Goal: Task Accomplishment & Management: Use online tool/utility

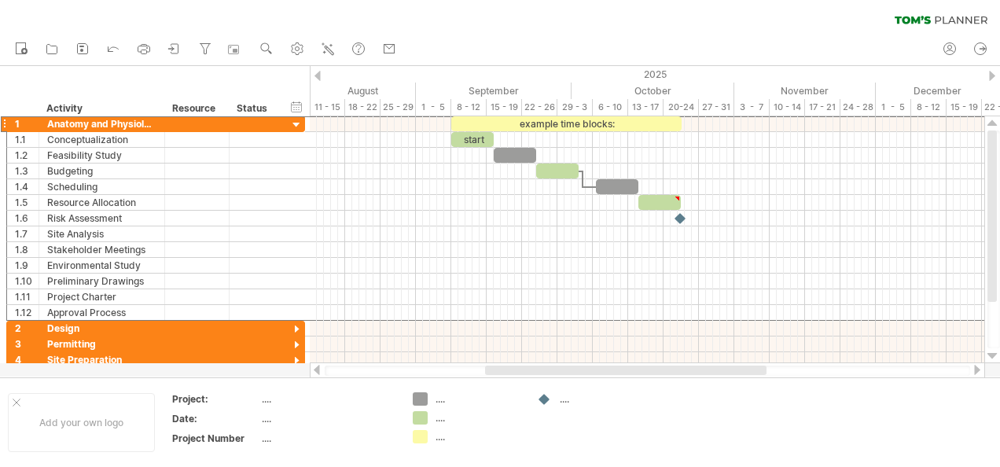
drag, startPoint x: 0, startPoint y: 0, endPoint x: 299, endPoint y: 116, distance: 320.6
click at [299, 116] on div "**********" at bounding box center [155, 124] width 299 height 17
click at [298, 119] on div at bounding box center [296, 125] width 15 height 15
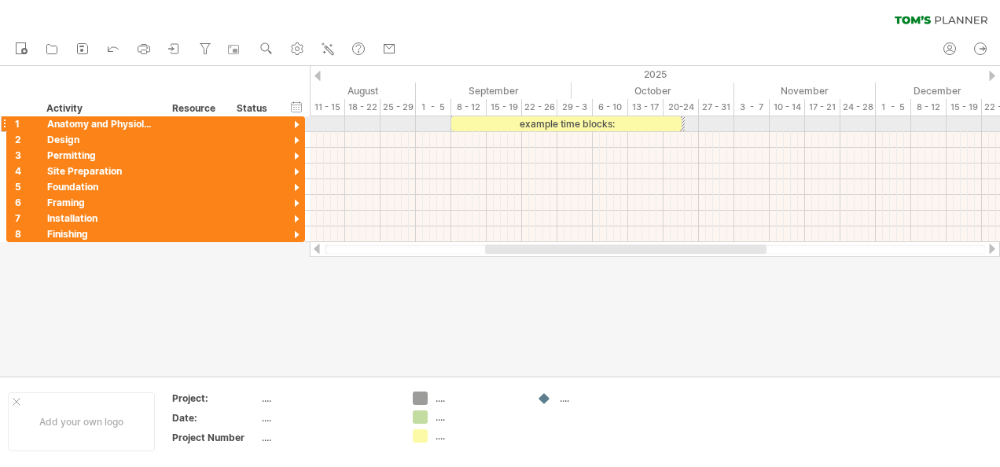
click at [298, 119] on div at bounding box center [296, 125] width 15 height 15
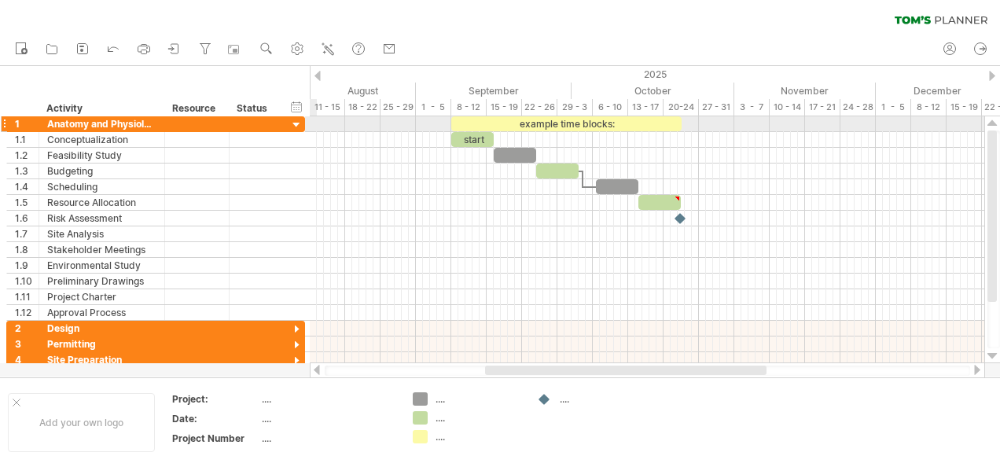
click at [297, 123] on div at bounding box center [296, 125] width 15 height 15
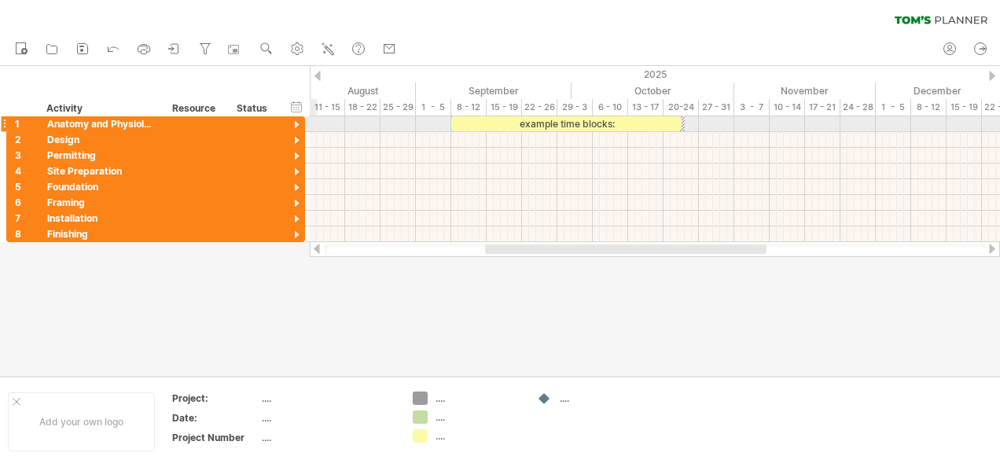
click at [297, 123] on div at bounding box center [296, 125] width 15 height 15
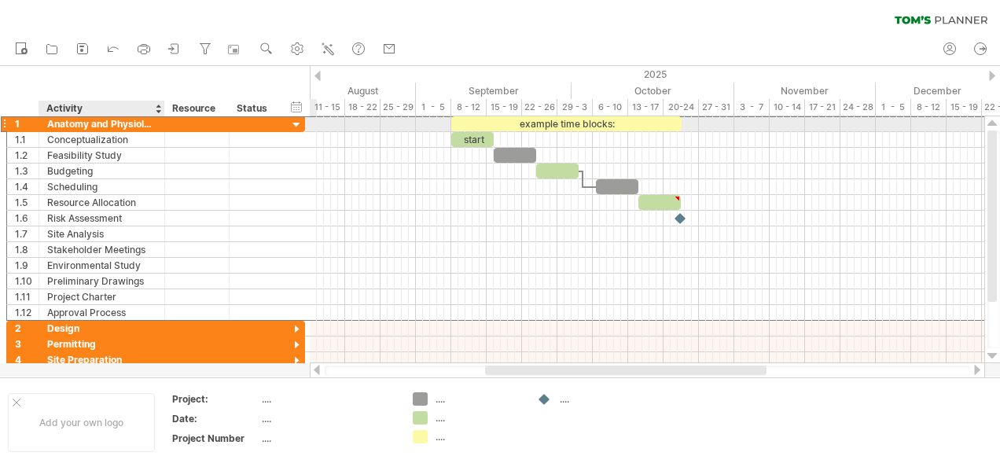
click at [173, 116] on div at bounding box center [197, 123] width 48 height 15
click at [173, 116] on input "text" at bounding box center [197, 123] width 48 height 15
click at [132, 118] on div "Anatomy and Physiology" at bounding box center [101, 123] width 109 height 15
click at [132, 118] on input "**********" at bounding box center [101, 123] width 109 height 15
type input "**********"
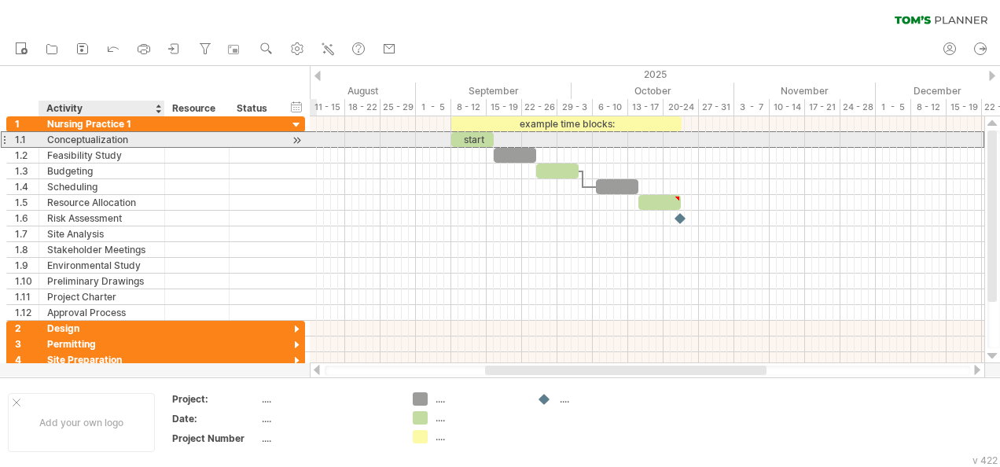
click at [135, 138] on div "Conceptualization" at bounding box center [101, 139] width 109 height 15
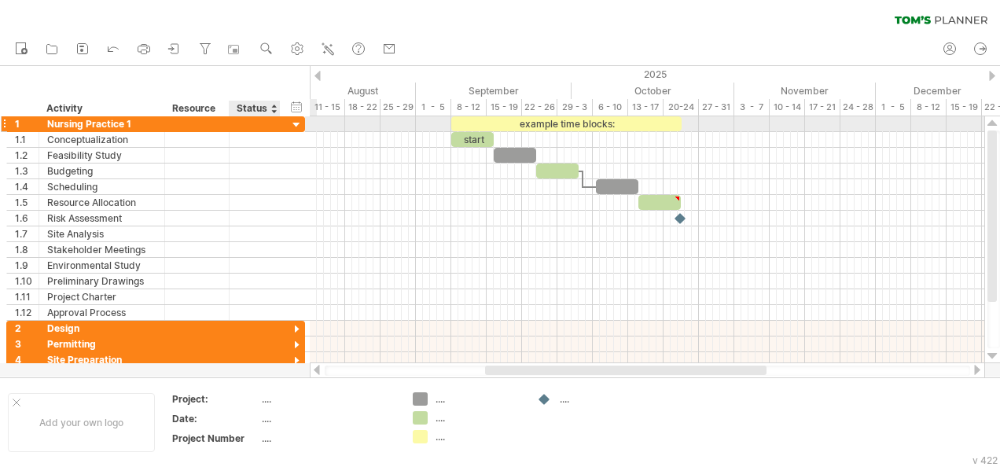
click at [289, 122] on div at bounding box center [296, 125] width 15 height 15
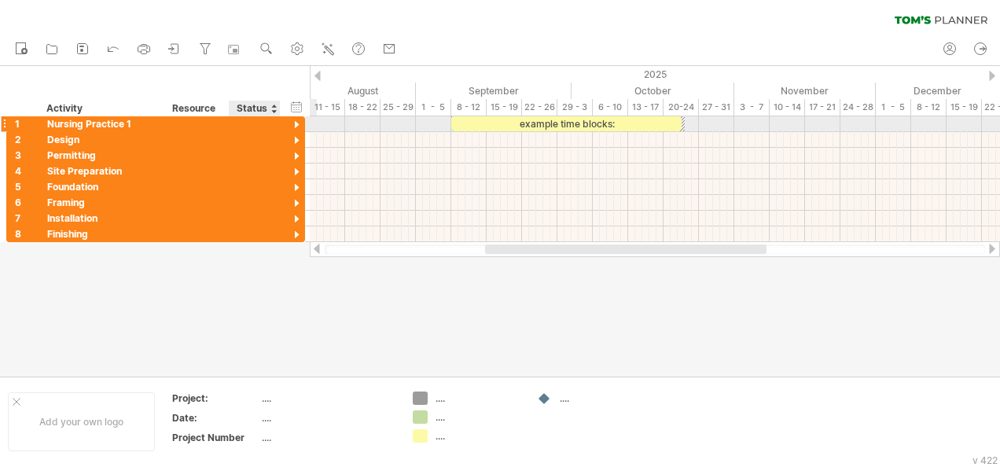
click at [289, 122] on div at bounding box center [296, 125] width 15 height 15
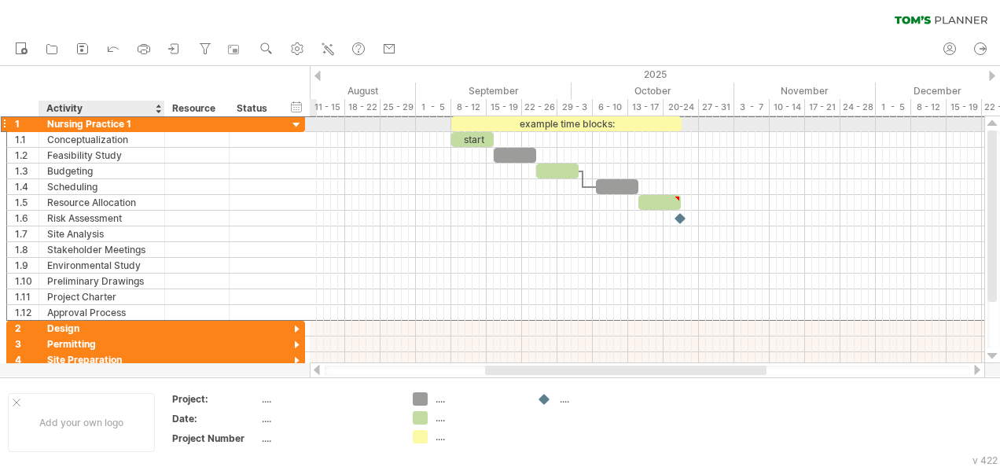
click at [96, 128] on div "Nursing Practice 1" at bounding box center [101, 123] width 109 height 15
click at [96, 128] on input "**********" at bounding box center [101, 123] width 109 height 15
click at [4, 120] on div at bounding box center [4, 124] width 6 height 17
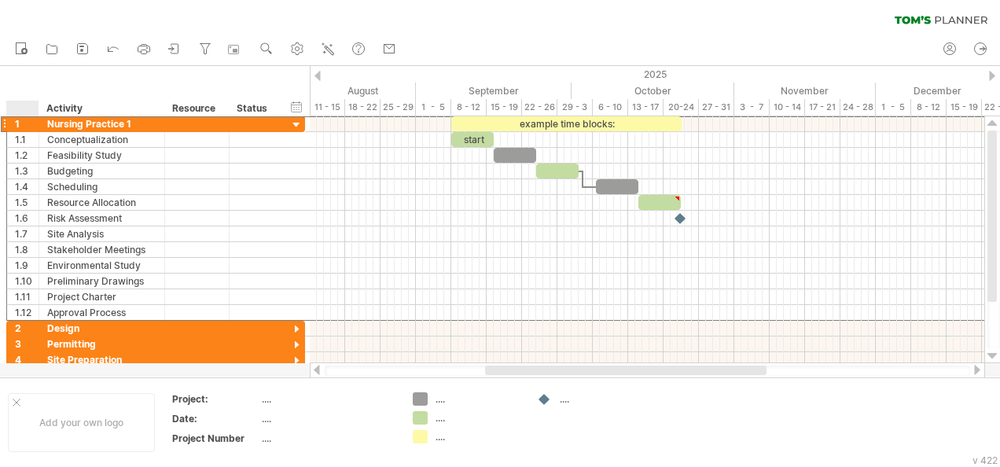
drag, startPoint x: 4, startPoint y: 120, endPoint x: 44, endPoint y: 116, distance: 40.4
click at [44, 116] on div "Trying to reach [DOMAIN_NAME] Connected again... 0% clear filter new 1" at bounding box center [500, 233] width 1000 height 467
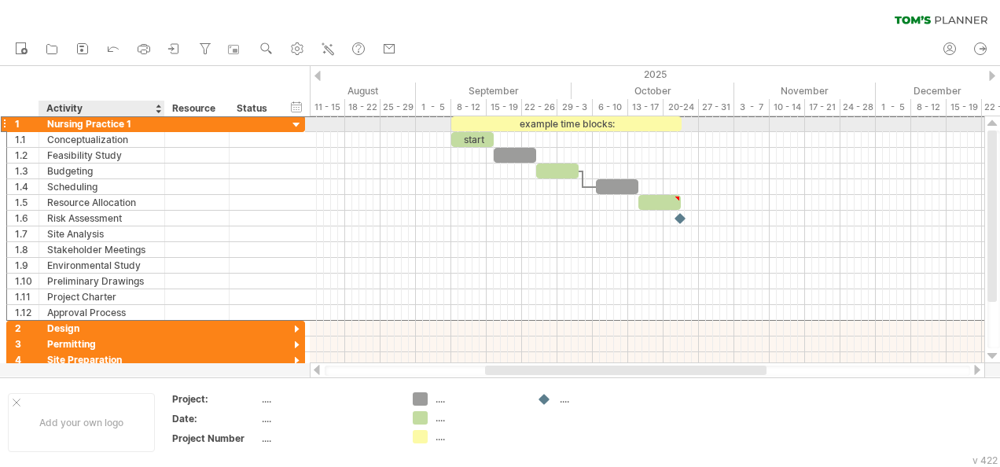
click at [96, 123] on div "Nursing Practice 1" at bounding box center [101, 123] width 109 height 15
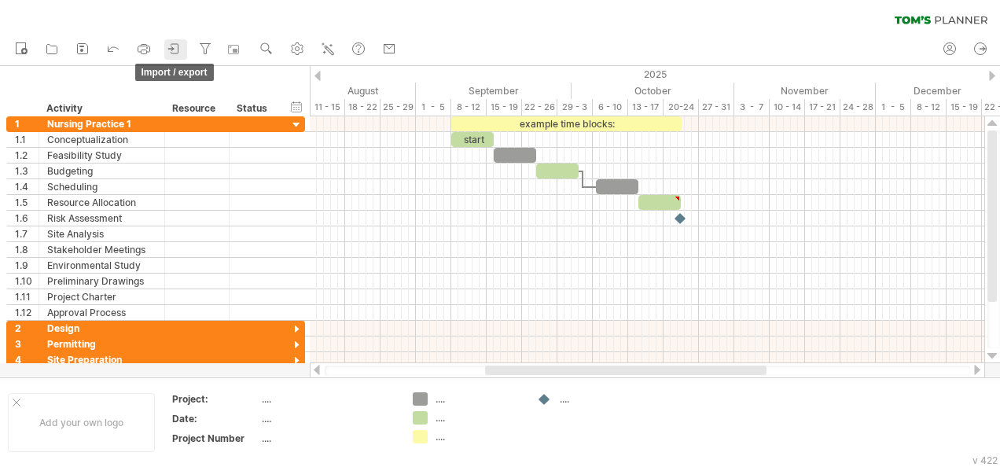
click at [173, 50] on icon at bounding box center [175, 49] width 16 height 16
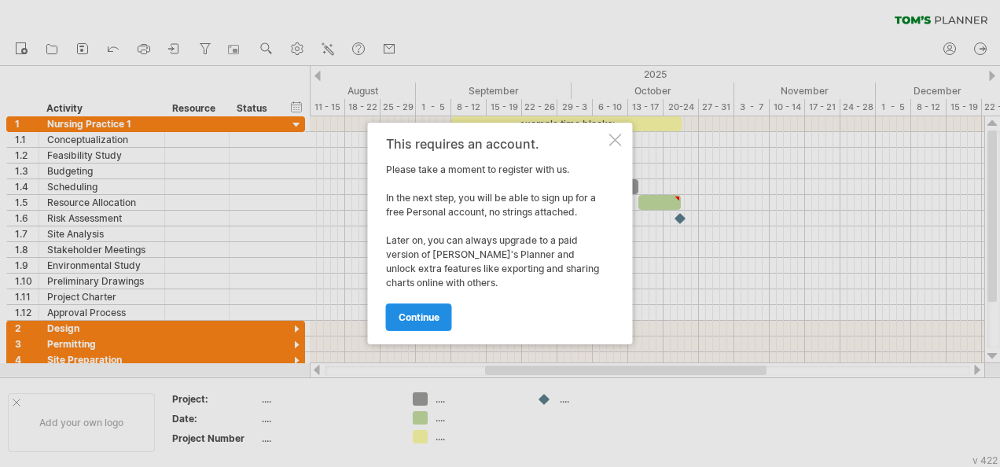
click at [423, 318] on span "continue" at bounding box center [419, 317] width 41 height 12
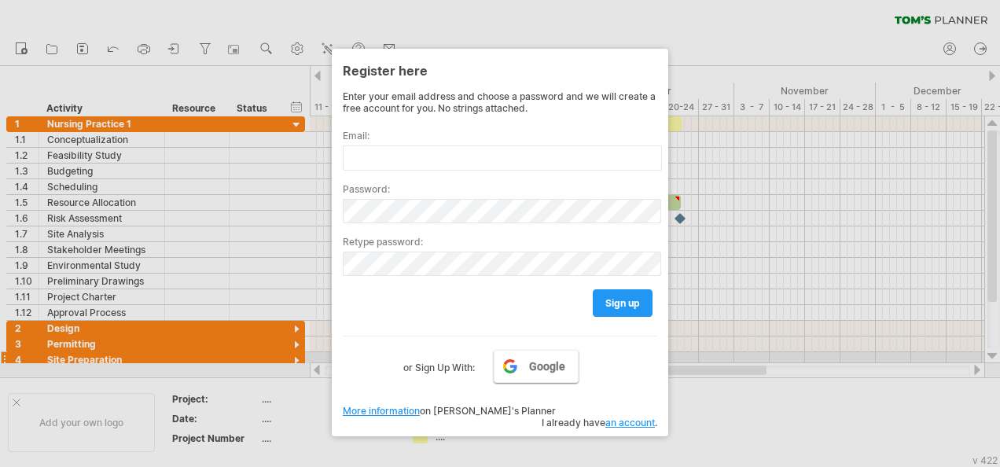
click at [523, 358] on link "Google" at bounding box center [536, 366] width 85 height 33
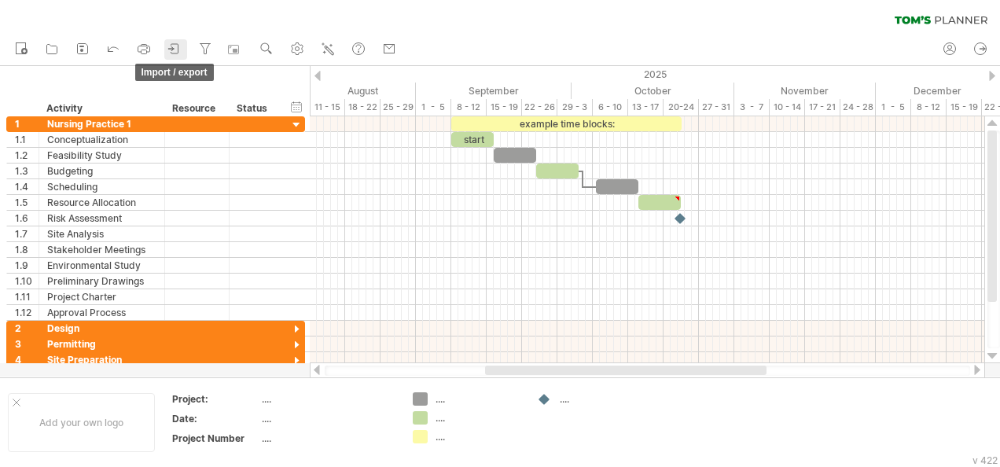
click at [186, 52] on link "import / export" at bounding box center [175, 49] width 23 height 20
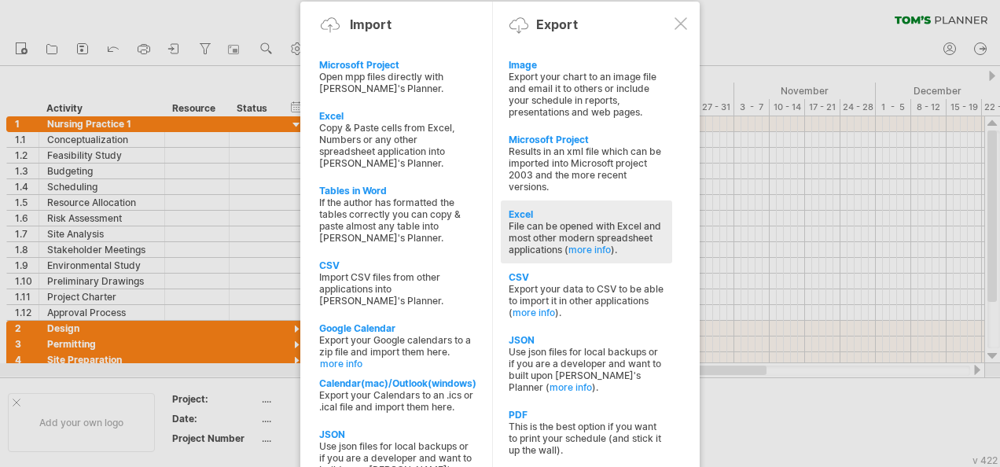
click at [560, 220] on div "File can be opened with Excel and most other modern spreadsheet applications ( …" at bounding box center [587, 237] width 156 height 35
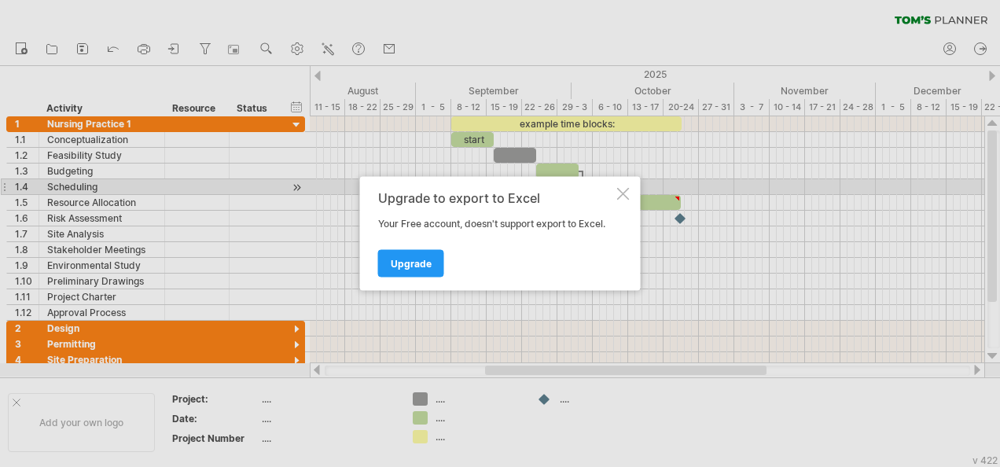
click at [626, 191] on div at bounding box center [623, 194] width 13 height 13
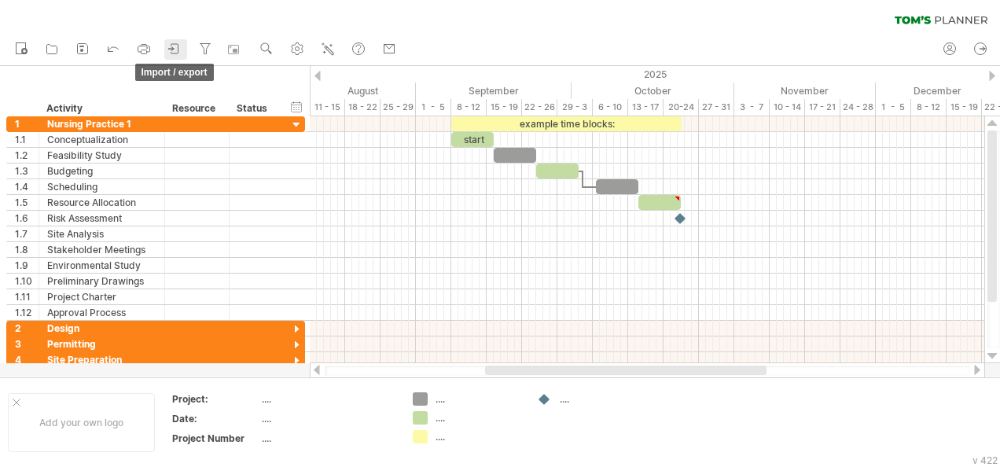
click at [172, 47] on icon at bounding box center [175, 49] width 16 height 16
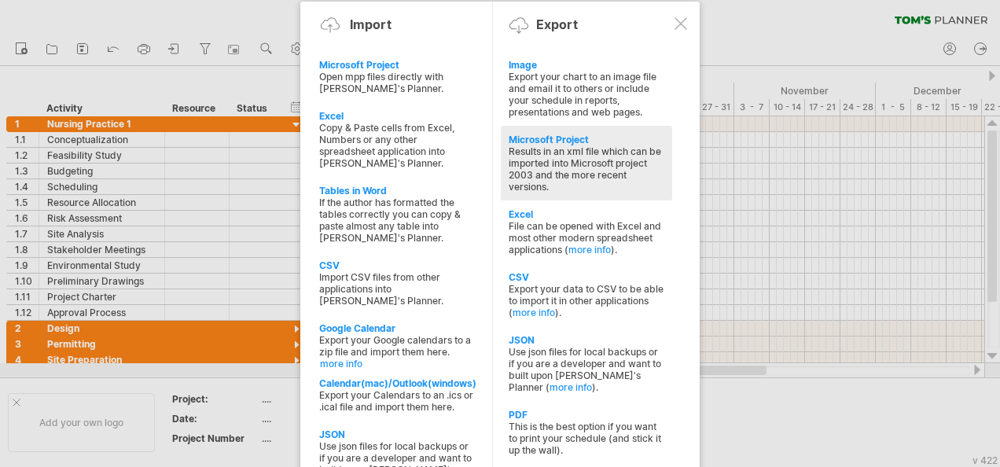
click at [582, 151] on div "Results in an xml file which can be imported into Microsoft project 2003 and th…" at bounding box center [587, 168] width 156 height 47
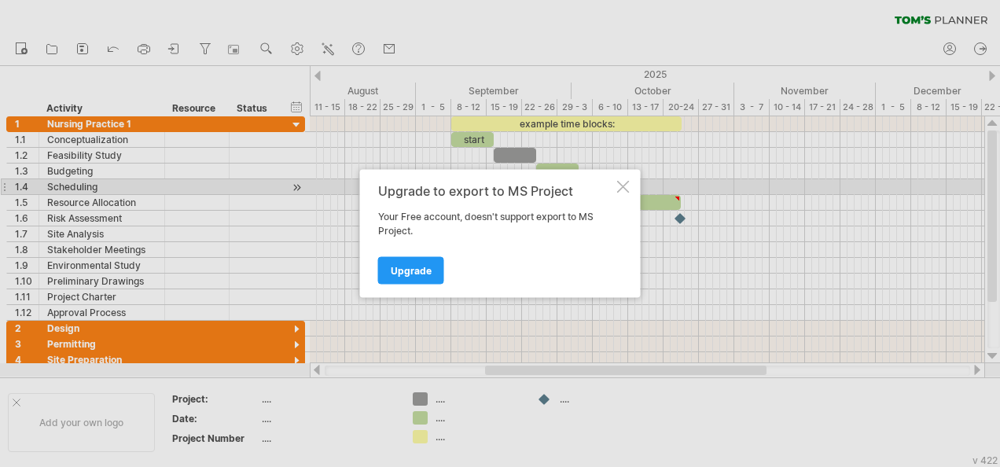
click at [632, 189] on div "Upgrade to export to MS Project Your Free account, doesn't support export to MS…" at bounding box center [500, 234] width 281 height 128
click at [615, 186] on div "Upgrade to export to MS Project Your Free account, doesn't support export to MS…" at bounding box center [500, 234] width 281 height 128
click at [624, 186] on div at bounding box center [623, 187] width 13 height 13
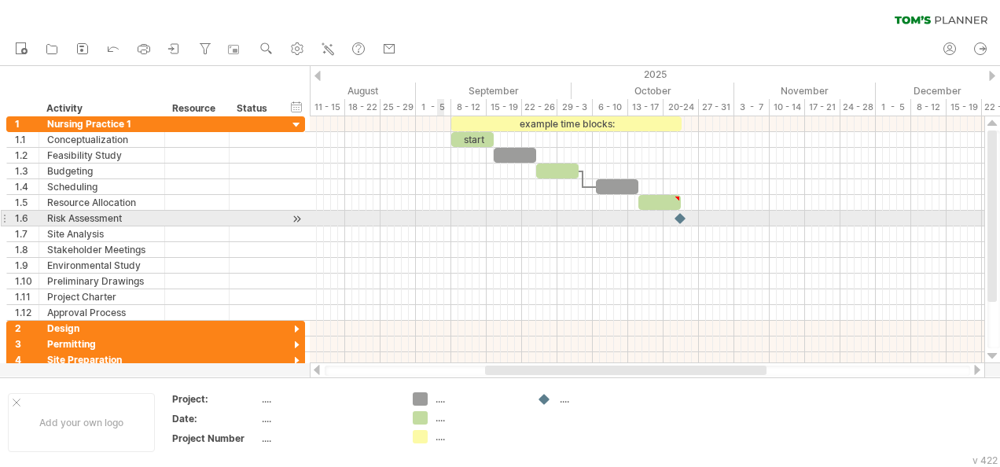
click at [437, 215] on div at bounding box center [647, 219] width 674 height 16
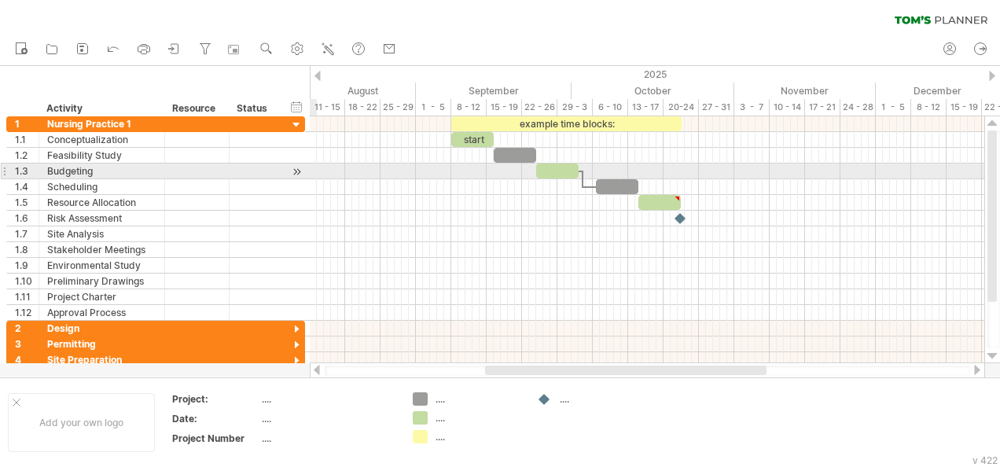
click at [296, 173] on div at bounding box center [296, 171] width 15 height 17
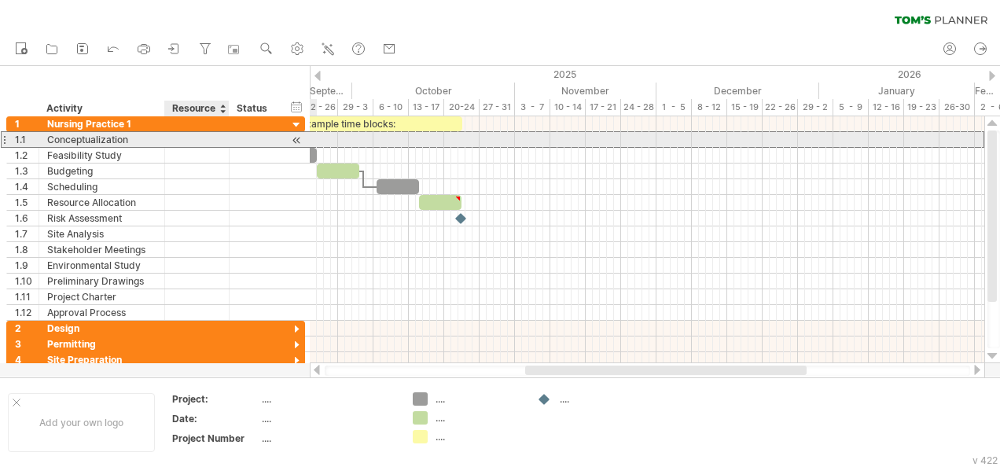
click at [177, 135] on div at bounding box center [197, 139] width 48 height 15
click at [298, 137] on div at bounding box center [296, 140] width 15 height 17
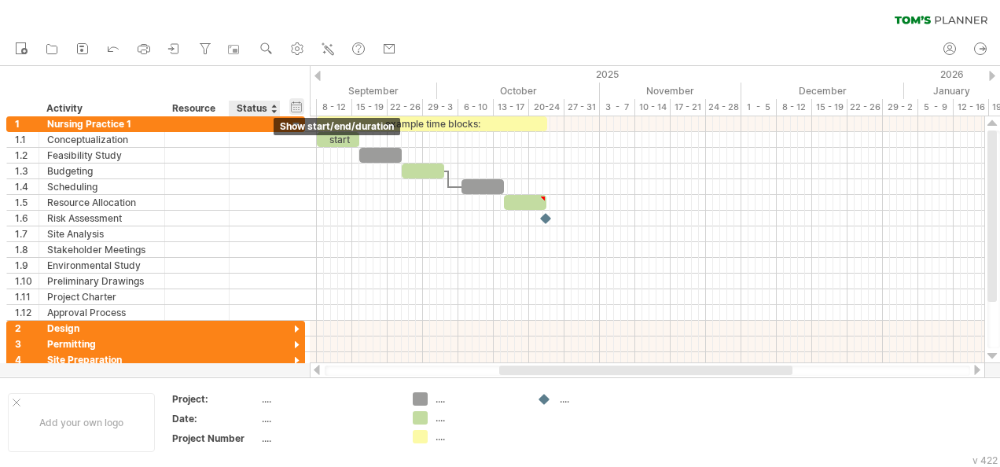
click at [296, 104] on div "hide start/end/duration show start/end/duration" at bounding box center [296, 106] width 15 height 17
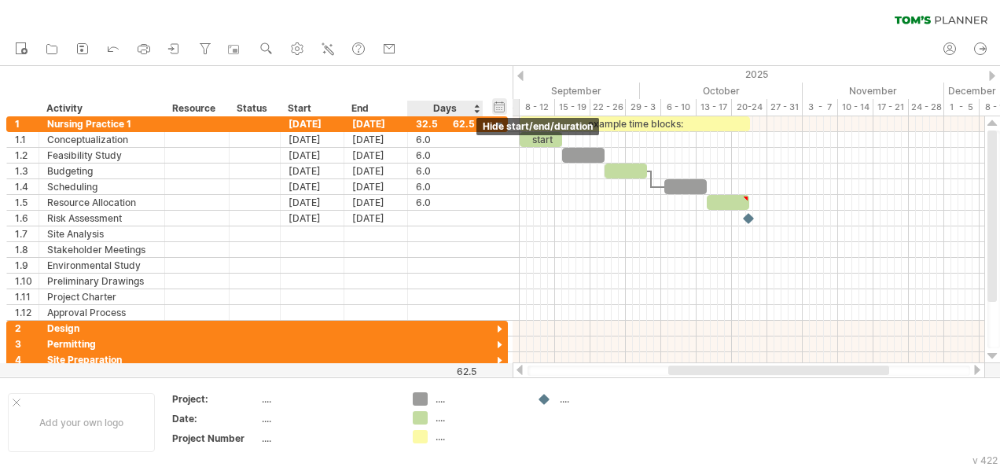
click at [498, 107] on div "hide start/end/duration show start/end/duration" at bounding box center [499, 106] width 15 height 17
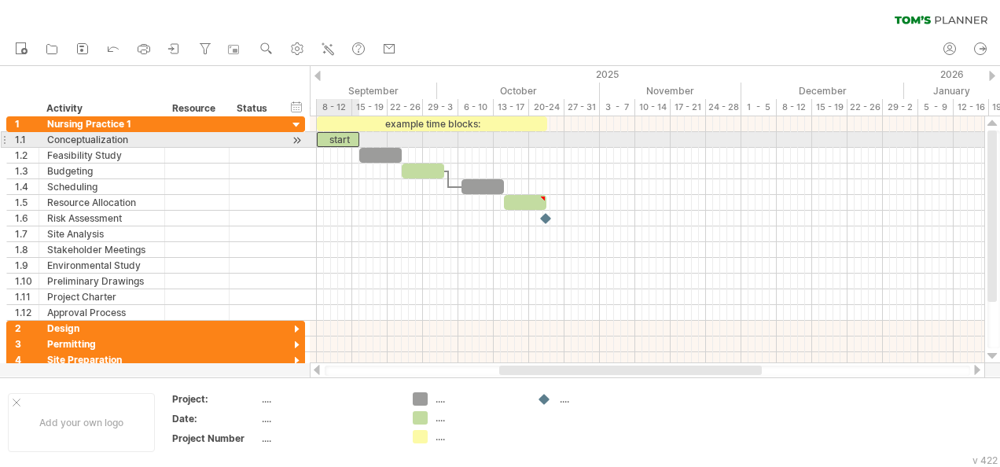
click at [340, 135] on div "start" at bounding box center [338, 139] width 42 height 15
click at [324, 137] on div "*****" at bounding box center [338, 139] width 42 height 14
click at [354, 136] on div "*****" at bounding box center [338, 139] width 42 height 14
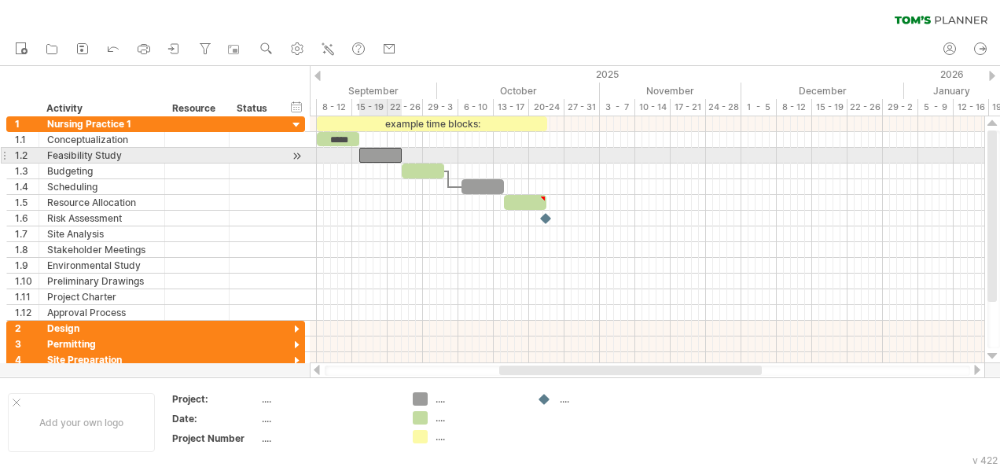
click at [369, 154] on div at bounding box center [380, 155] width 42 height 15
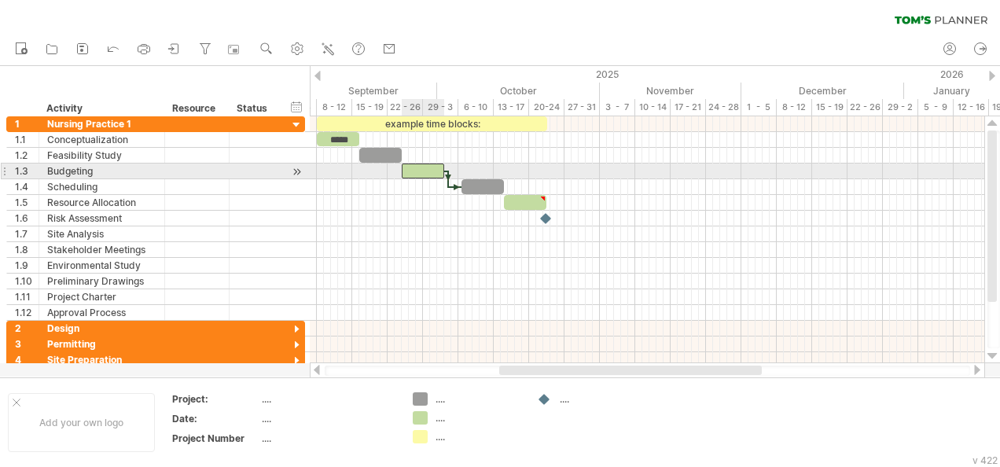
click at [409, 171] on div at bounding box center [423, 170] width 42 height 15
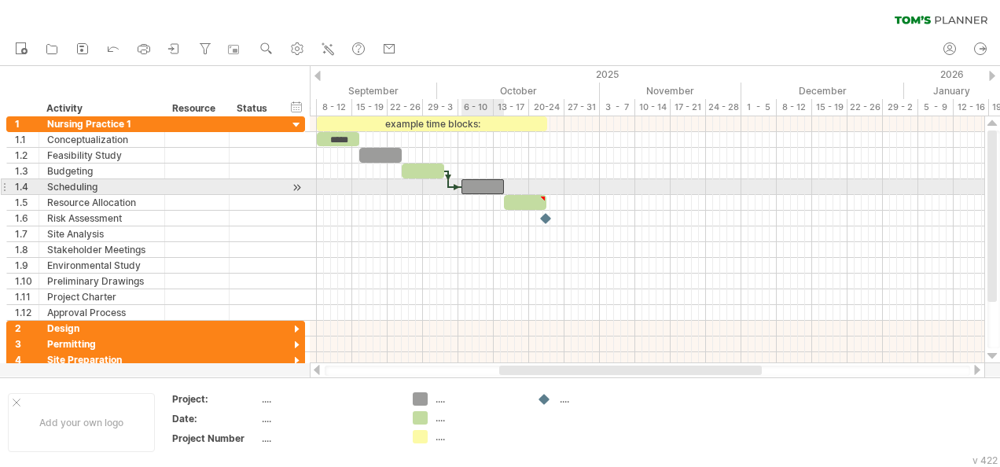
click at [480, 186] on div at bounding box center [482, 186] width 42 height 15
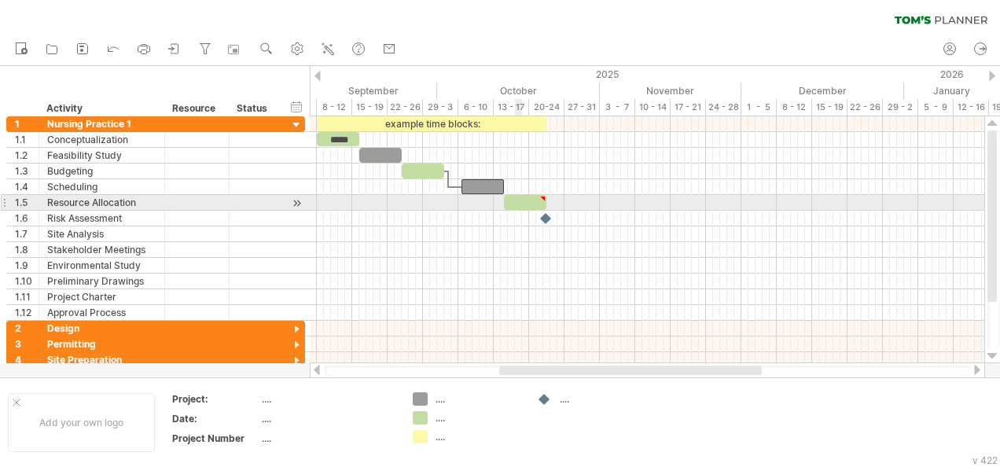
type textarea "**********"
click at [518, 202] on div at bounding box center [525, 202] width 42 height 15
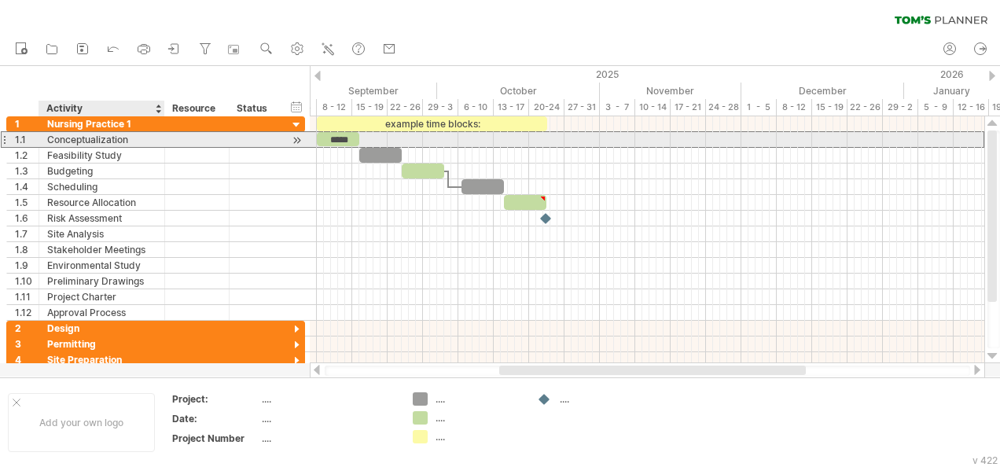
click at [77, 138] on div "Conceptualization" at bounding box center [101, 139] width 109 height 15
